Goal: Information Seeking & Learning: Learn about a topic

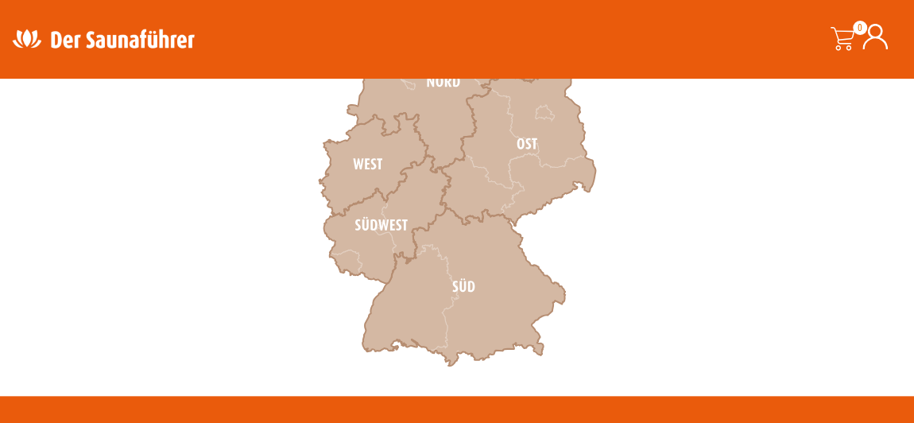
scroll to position [578, 0]
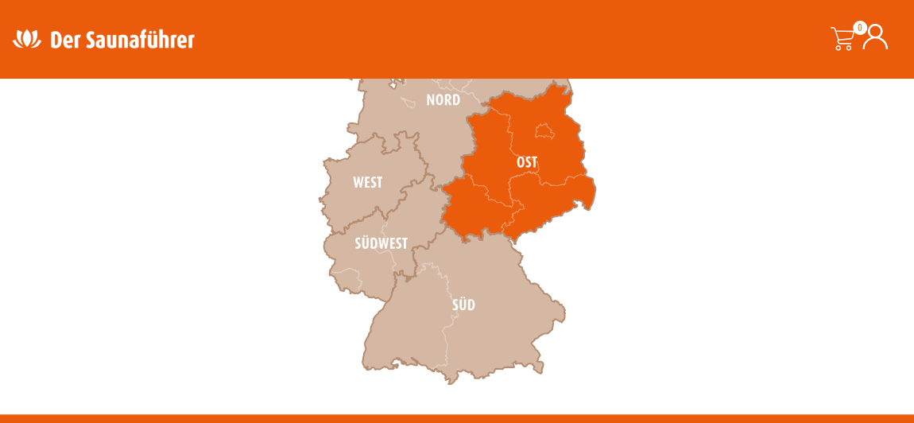
click at [487, 195] on icon at bounding box center [517, 163] width 155 height 164
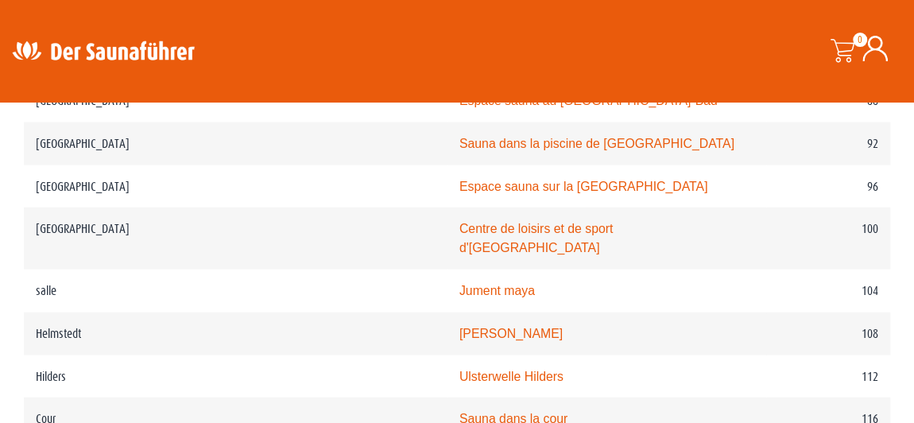
scroll to position [1676, 0]
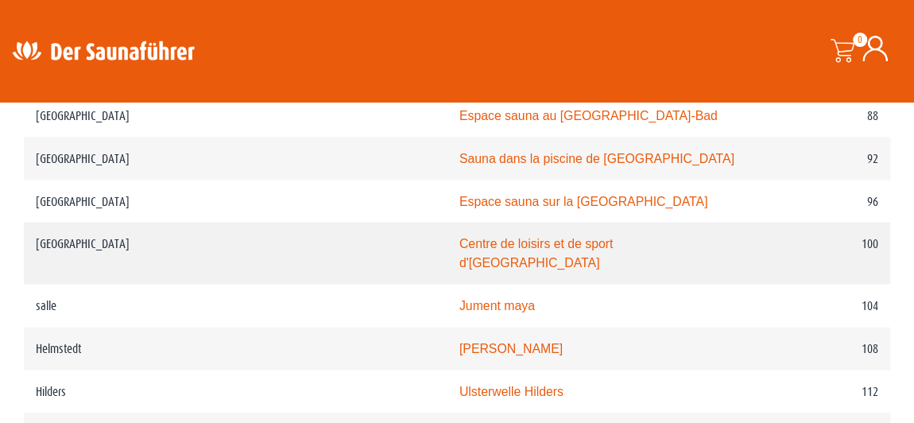
click at [517, 237] on font "Centre de loisirs et de sport d'Halberstadt" at bounding box center [536, 253] width 154 height 33
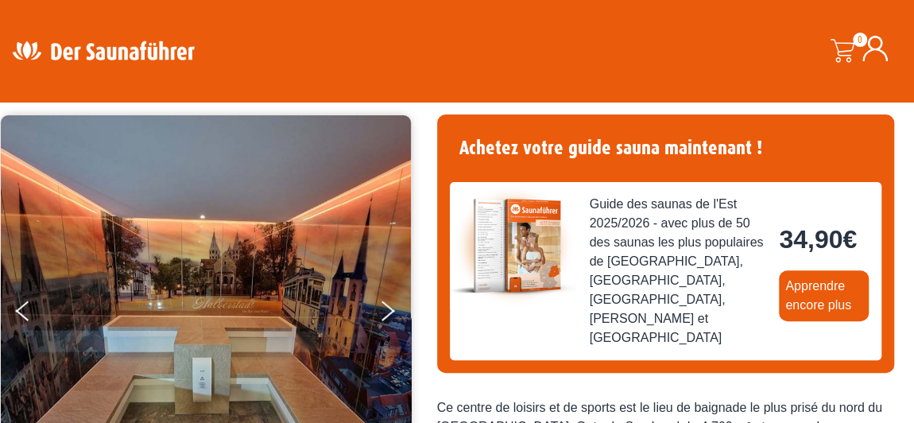
scroll to position [60, 0]
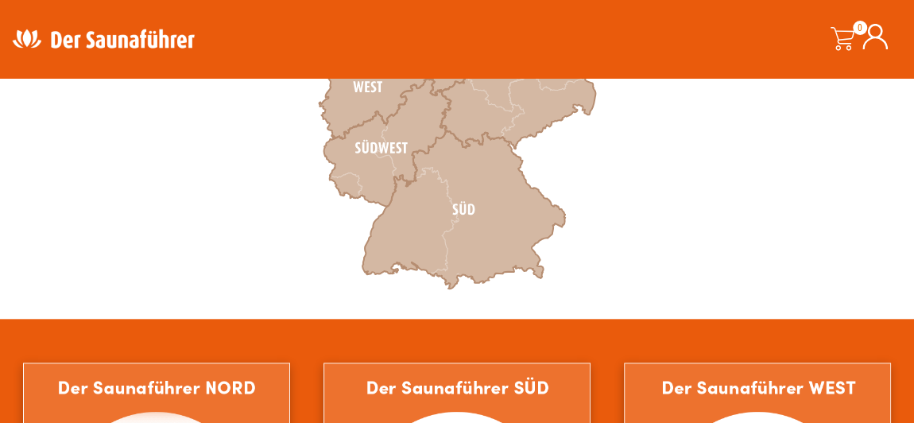
scroll to position [693, 0]
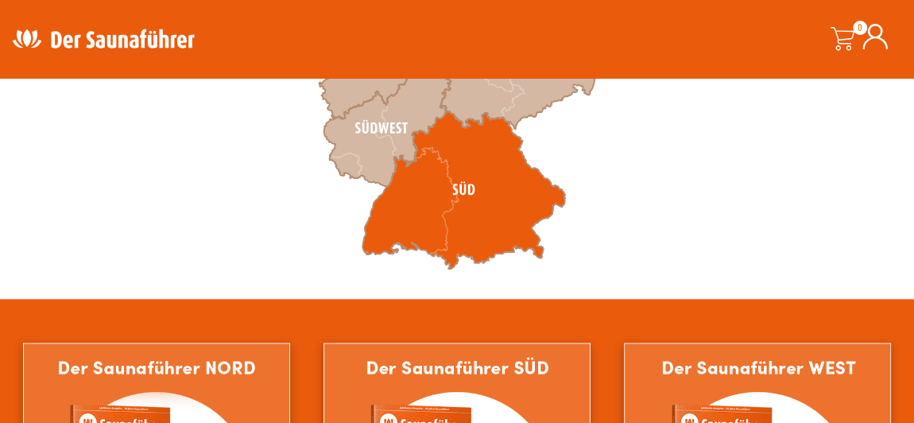
click at [443, 198] on icon at bounding box center [463, 190] width 203 height 158
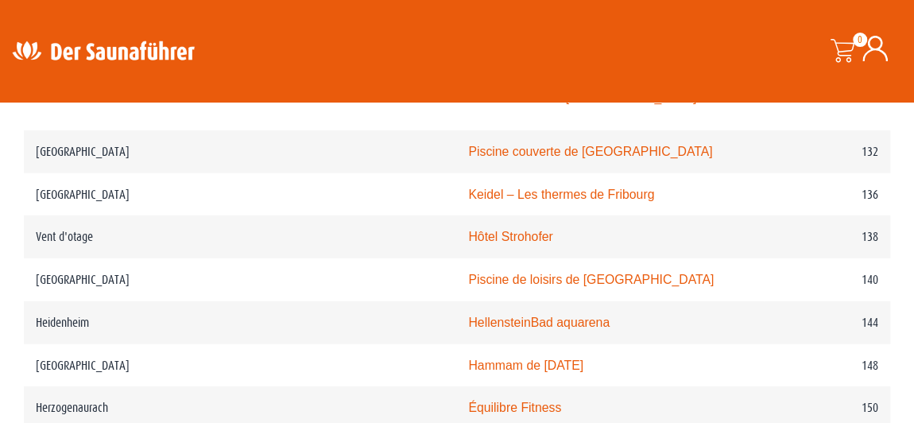
scroll to position [2080, 0]
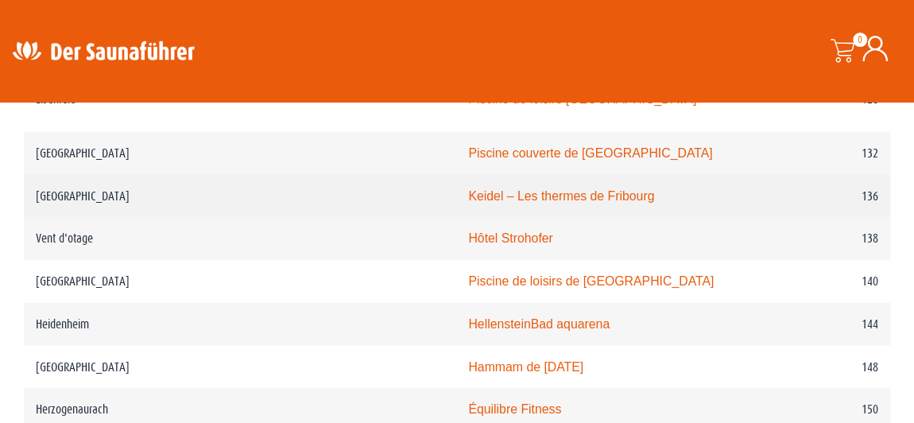
click at [468, 189] on font "Keidel – Les thermes de Fribourg" at bounding box center [561, 196] width 186 height 14
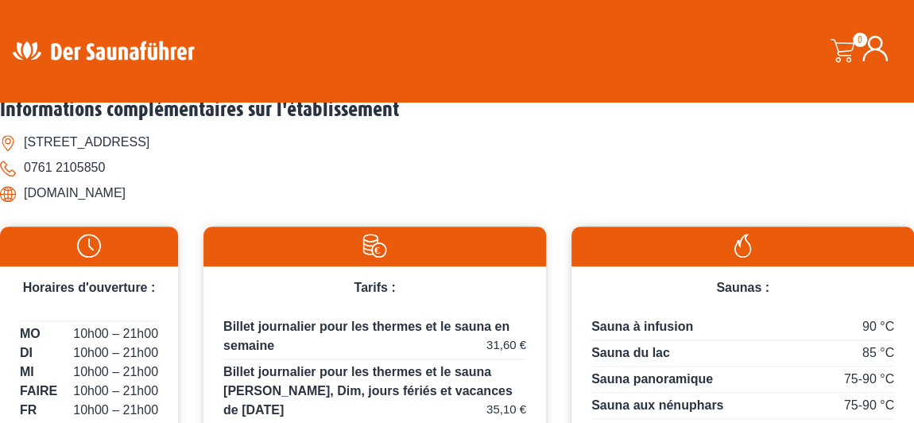
scroll to position [751, 0]
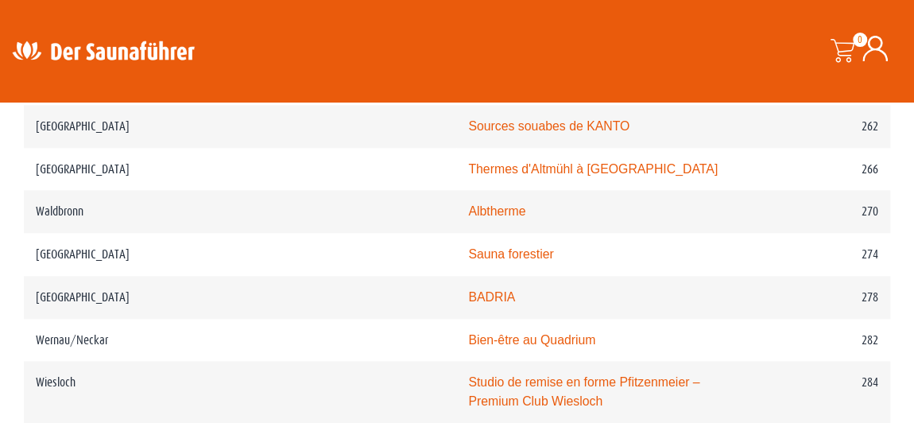
scroll to position [3727, 0]
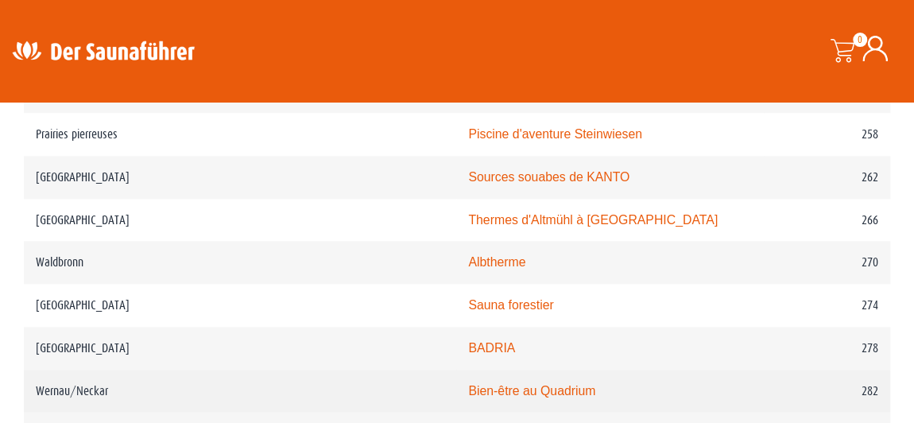
click at [468, 384] on font "Bien-être au Quadrium" at bounding box center [531, 391] width 127 height 14
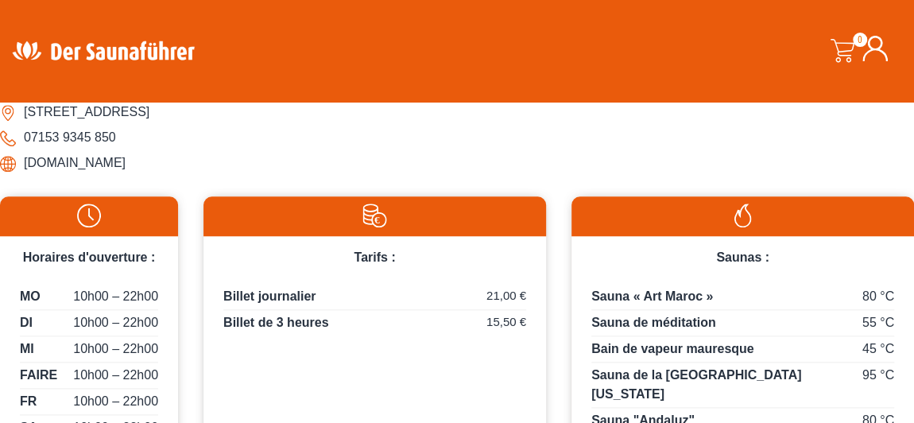
scroll to position [751, 0]
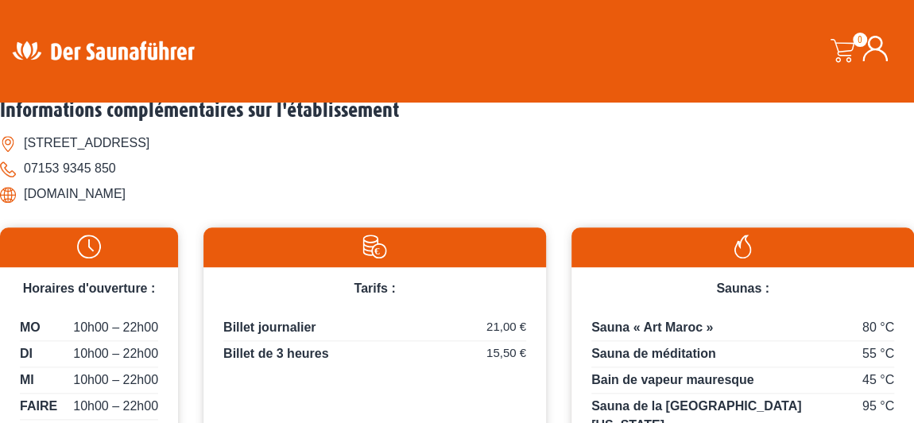
drag, startPoint x: 24, startPoint y: 193, endPoint x: 169, endPoint y: 194, distance: 145.4
click at [169, 194] on li "www.wellness-wernau.de" at bounding box center [457, 193] width 914 height 25
copy font "www.wellness-wernau.de"
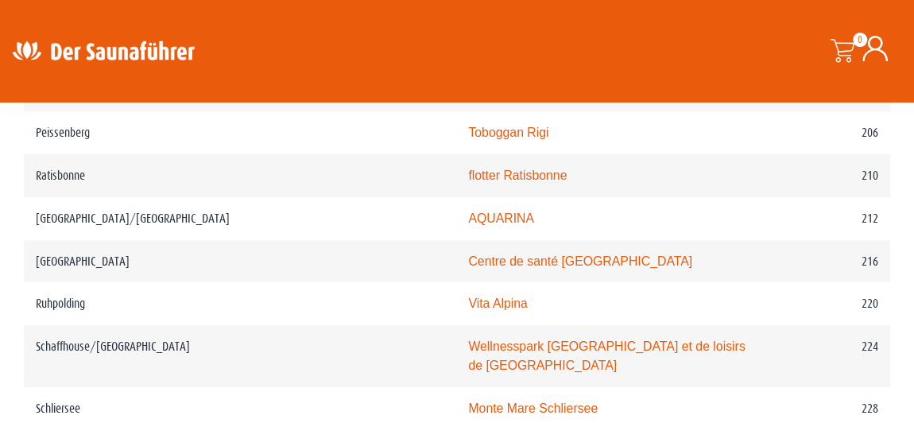
scroll to position [3034, 0]
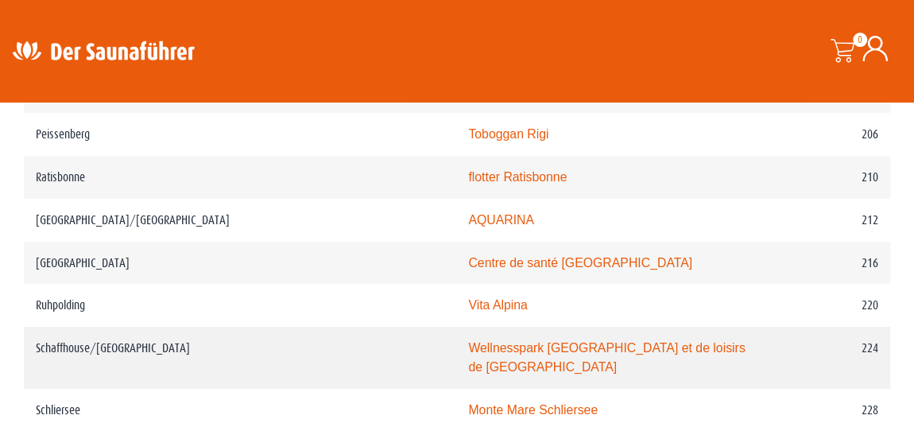
click at [468, 341] on font "Wellnesspark [GEOGRAPHIC_DATA] et de loisirs de [GEOGRAPHIC_DATA]" at bounding box center [606, 357] width 277 height 33
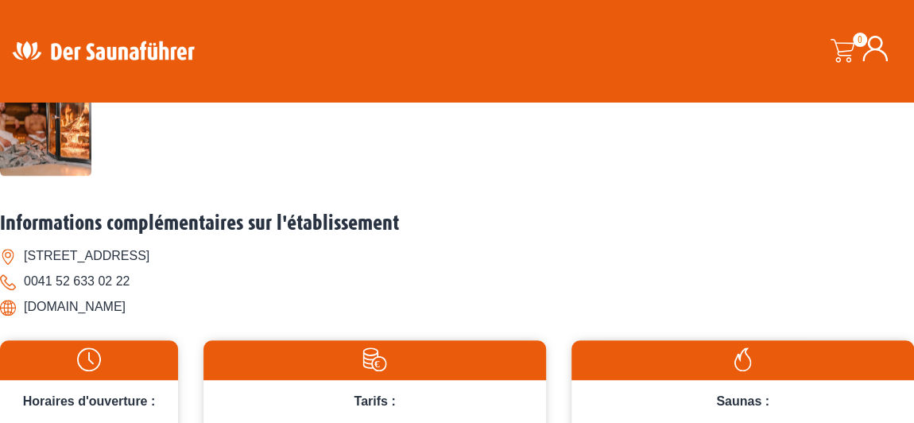
scroll to position [635, 0]
